Goal: Transaction & Acquisition: Obtain resource

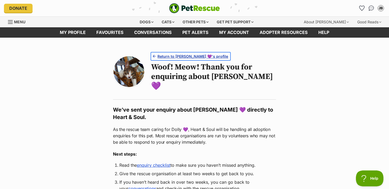
click at [170, 52] on link "Return to [PERSON_NAME] 💜's profile" at bounding box center [190, 56] width 79 height 8
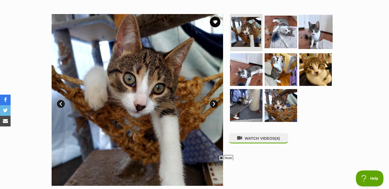
click at [299, 34] on img at bounding box center [316, 32] width 34 height 34
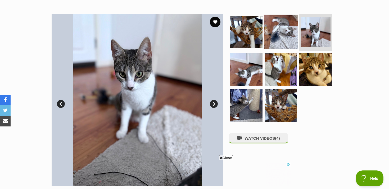
click at [287, 36] on img at bounding box center [281, 32] width 34 height 34
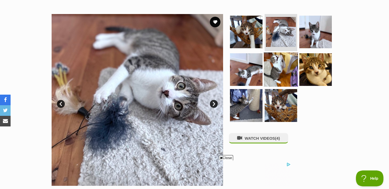
click at [295, 64] on img at bounding box center [281, 69] width 34 height 34
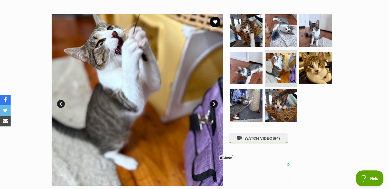
click at [262, 85] on ul at bounding box center [283, 69] width 109 height 111
click at [236, 81] on img at bounding box center [246, 68] width 34 height 34
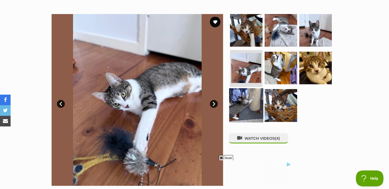
click at [243, 98] on img at bounding box center [246, 105] width 34 height 34
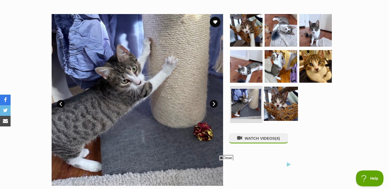
click at [288, 93] on img at bounding box center [281, 104] width 34 height 34
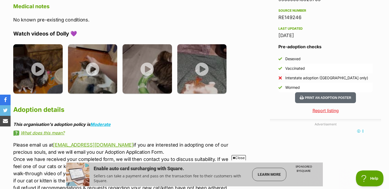
scroll to position [423, 0]
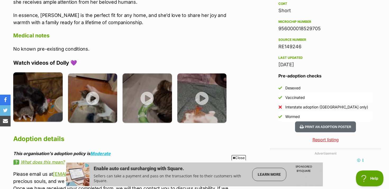
click at [39, 78] on img at bounding box center [37, 96] width 49 height 49
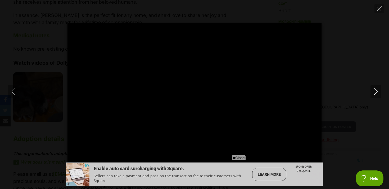
scroll to position [0, 0]
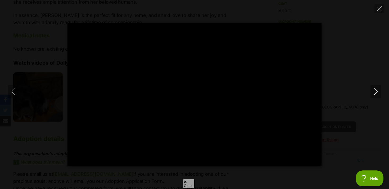
type input "100"
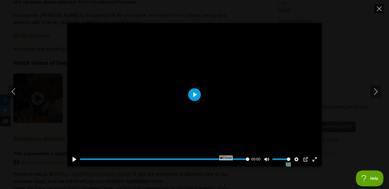
click at [377, 10] on icon "Close" at bounding box center [379, 8] width 5 height 5
